Goal: Subscribe to service/newsletter

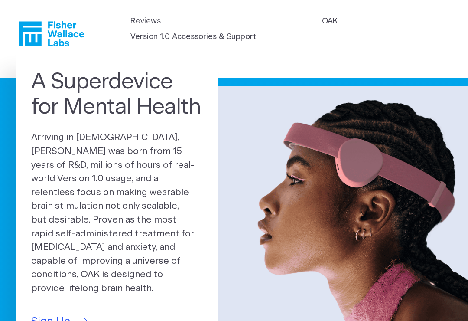
click at [322, 27] on link "OAK" at bounding box center [330, 22] width 16 height 12
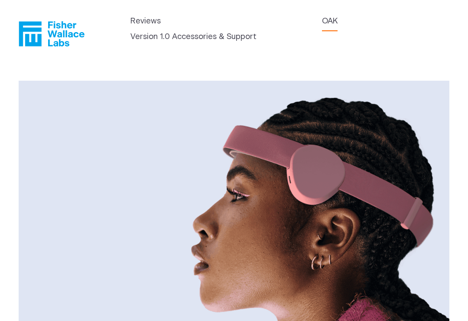
click at [144, 27] on link "Reviews" at bounding box center [146, 22] width 30 height 12
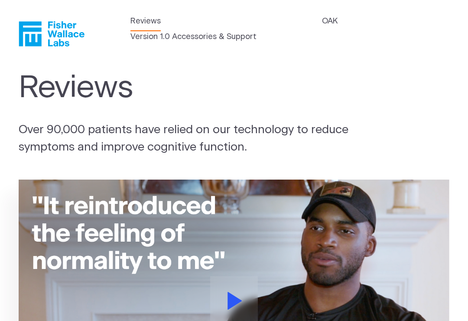
click at [257, 31] on link "Version 1.0 Accessories & Support" at bounding box center [194, 37] width 126 height 12
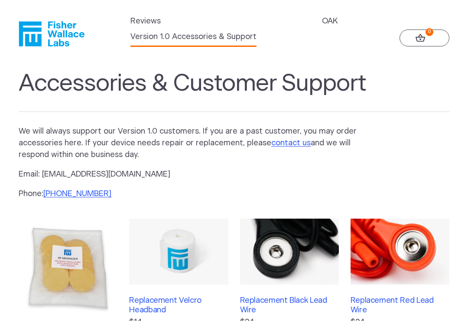
click at [322, 27] on link "OAK" at bounding box center [330, 22] width 16 height 12
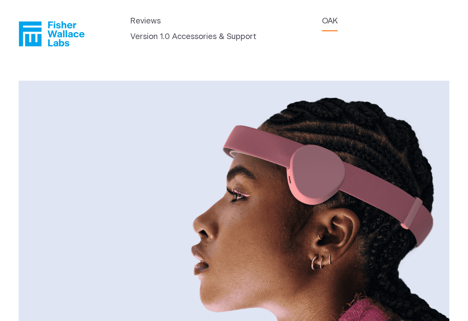
click at [147, 26] on link "Reviews" at bounding box center [146, 22] width 30 height 12
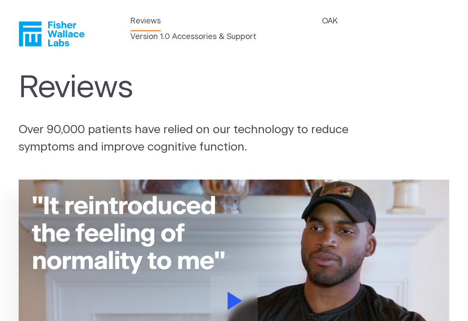
click at [322, 27] on link "OAK" at bounding box center [330, 22] width 16 height 12
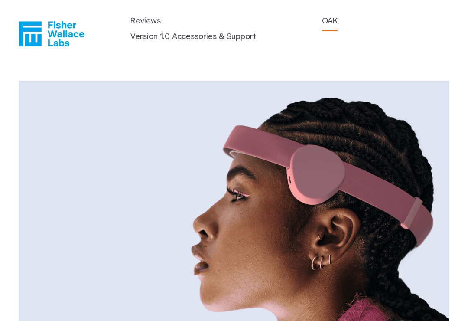
click at [257, 34] on link "Version 1.0 Accessories & Support" at bounding box center [194, 37] width 126 height 12
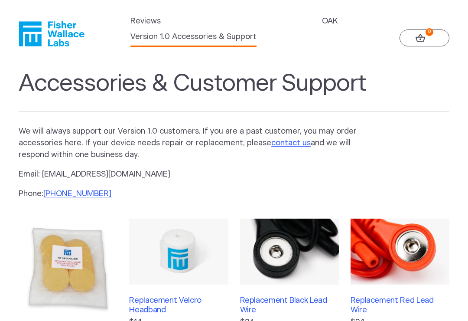
click at [322, 27] on link "OAK" at bounding box center [330, 22] width 16 height 12
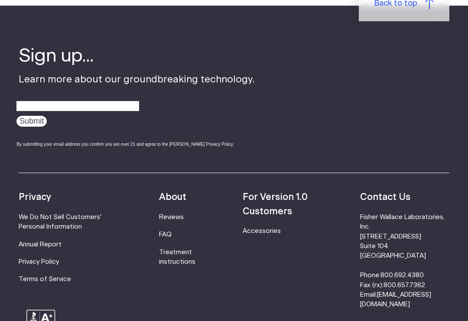
scroll to position [1349, 0]
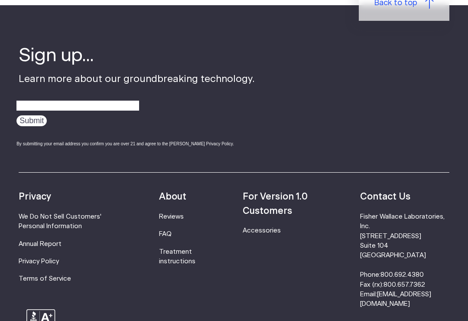
click at [172, 231] on link "FAQ" at bounding box center [165, 234] width 13 height 7
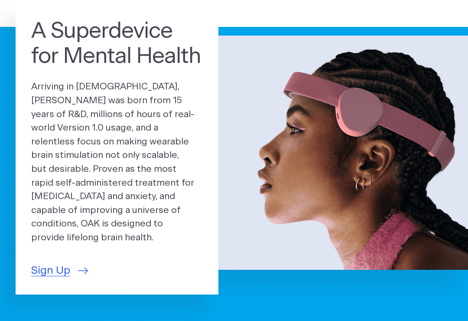
scroll to position [52, 0]
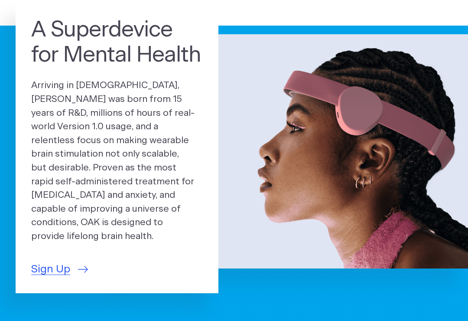
click at [60, 262] on span "Sign Up" at bounding box center [50, 270] width 39 height 16
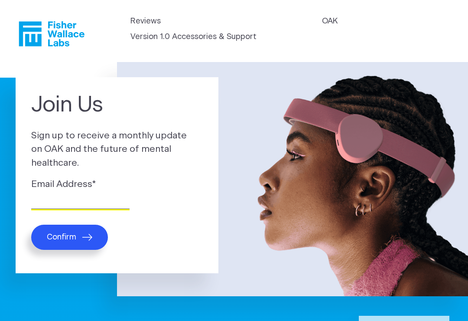
click at [72, 196] on input "Email Address *" at bounding box center [80, 202] width 98 height 13
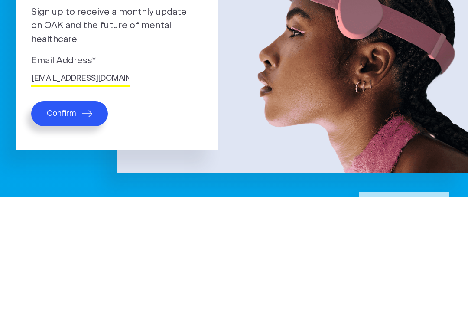
type input "[EMAIL_ADDRESS][DOMAIN_NAME]"
click at [82, 225] on button "Confirm" at bounding box center [69, 237] width 77 height 25
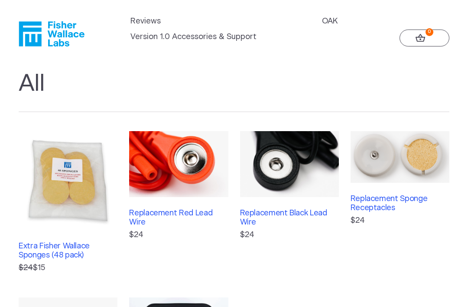
click at [322, 27] on link "OAK" at bounding box center [330, 22] width 16 height 12
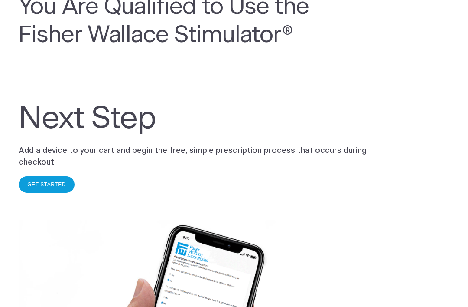
scroll to position [135, 0]
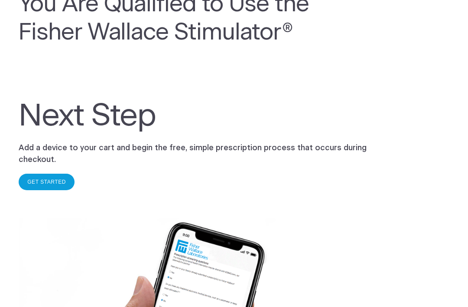
click at [52, 179] on link "GET STARTED" at bounding box center [46, 182] width 39 height 6
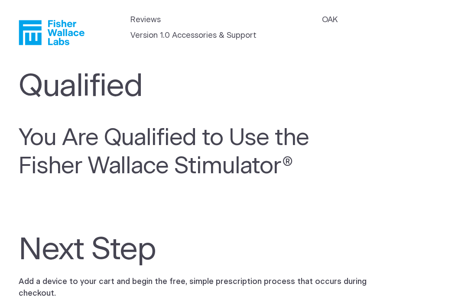
scroll to position [0, 0]
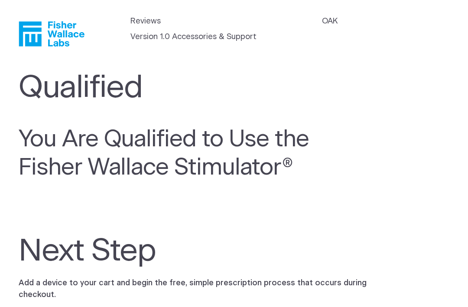
click at [146, 27] on link "Reviews" at bounding box center [146, 22] width 30 height 12
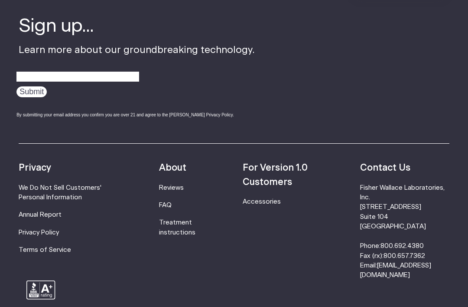
scroll to position [1065, 0]
click at [172, 202] on link "FAQ" at bounding box center [165, 205] width 13 height 7
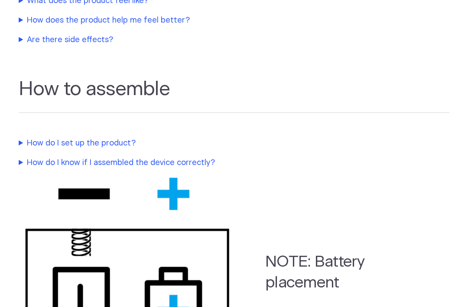
scroll to position [528, 0]
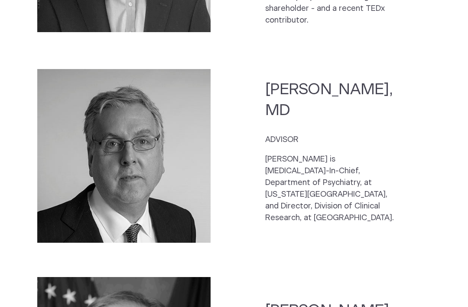
scroll to position [1532, 0]
